Goal: Transaction & Acquisition: Purchase product/service

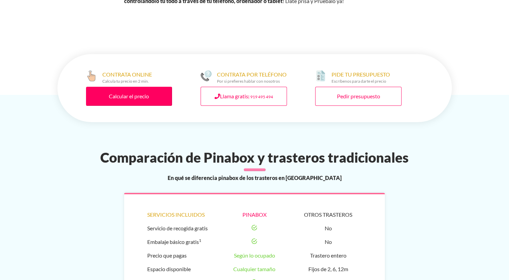
scroll to position [523, 0]
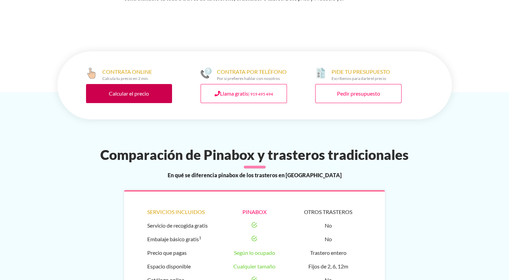
click at [166, 94] on link "Calcular el precio" at bounding box center [129, 93] width 86 height 19
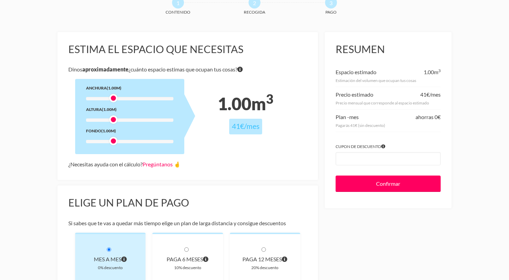
scroll to position [46, 0]
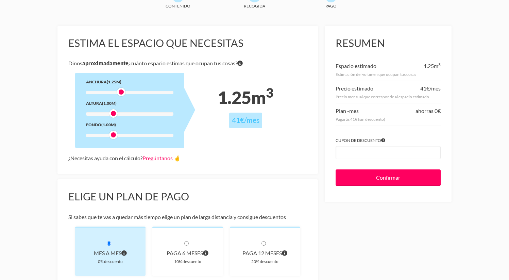
drag, startPoint x: 113, startPoint y: 94, endPoint x: 119, endPoint y: 94, distance: 6.1
click at [119, 94] on div at bounding box center [121, 92] width 8 height 8
drag, startPoint x: 120, startPoint y: 93, endPoint x: 127, endPoint y: 94, distance: 7.5
click at [127, 94] on div at bounding box center [129, 92] width 8 height 8
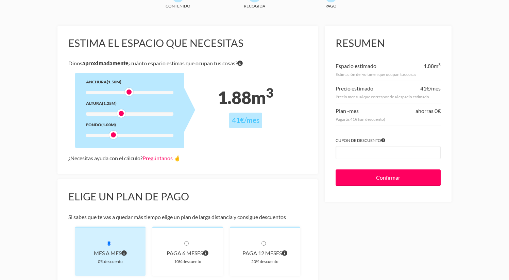
drag, startPoint x: 114, startPoint y: 114, endPoint x: 121, endPoint y: 114, distance: 6.8
click at [121, 114] on div at bounding box center [121, 113] width 8 height 8
drag, startPoint x: 112, startPoint y: 132, endPoint x: 126, endPoint y: 132, distance: 13.6
click at [126, 132] on div at bounding box center [129, 134] width 8 height 8
drag, startPoint x: 127, startPoint y: 134, endPoint x: 98, endPoint y: 136, distance: 28.9
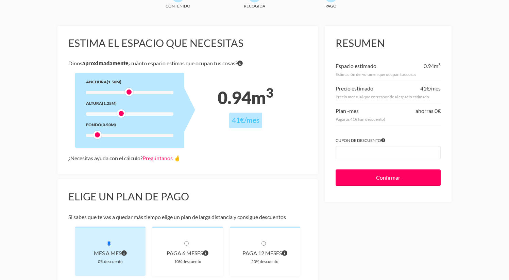
click at [98, 136] on div at bounding box center [97, 134] width 8 height 8
drag, startPoint x: 120, startPoint y: 115, endPoint x: 125, endPoint y: 115, distance: 5.1
click at [125, 115] on div at bounding box center [129, 113] width 8 height 8
drag, startPoint x: 128, startPoint y: 89, endPoint x: 123, endPoint y: 89, distance: 5.1
click at [123, 89] on div at bounding box center [121, 92] width 8 height 8
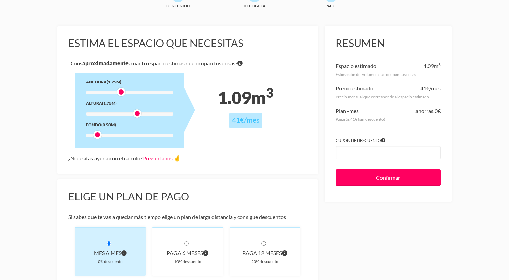
drag, startPoint x: 129, startPoint y: 112, endPoint x: 137, endPoint y: 112, distance: 8.2
click at [137, 112] on div at bounding box center [137, 113] width 8 height 8
drag, startPoint x: 122, startPoint y: 90, endPoint x: 127, endPoint y: 90, distance: 4.8
click at [127, 90] on div at bounding box center [129, 92] width 8 height 8
drag, startPoint x: 136, startPoint y: 112, endPoint x: 143, endPoint y: 112, distance: 6.8
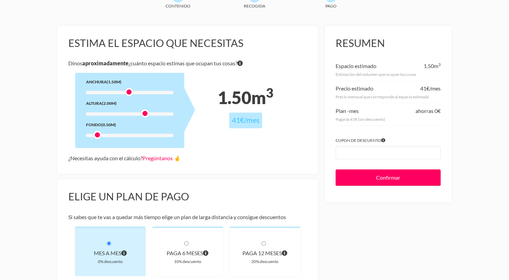
click at [143, 112] on div at bounding box center [145, 113] width 8 height 8
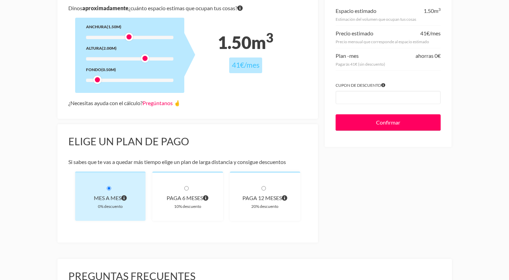
scroll to position [111, 0]
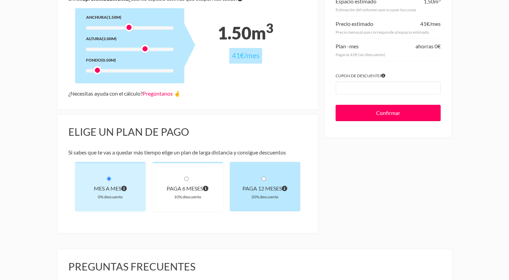
click at [240, 181] on div "paga 12 meses 20% descuento" at bounding box center [265, 186] width 71 height 49
radio input "true"
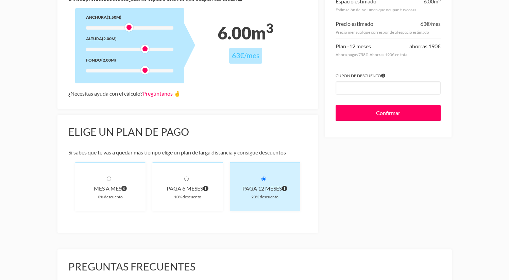
drag, startPoint x: 97, startPoint y: 69, endPoint x: 146, endPoint y: 72, distance: 49.4
click at [146, 72] on div at bounding box center [145, 70] width 8 height 8
drag, startPoint x: 144, startPoint y: 48, endPoint x: 100, endPoint y: 48, distance: 44.2
click at [100, 48] on div at bounding box center [97, 48] width 8 height 8
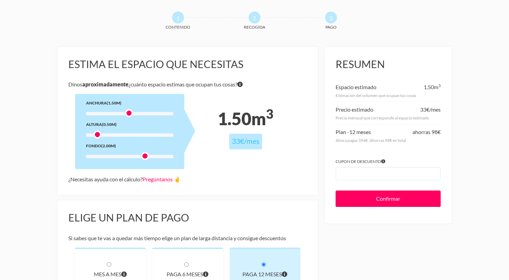
scroll to position [0, 0]
